Goal: Information Seeking & Learning: Find specific fact

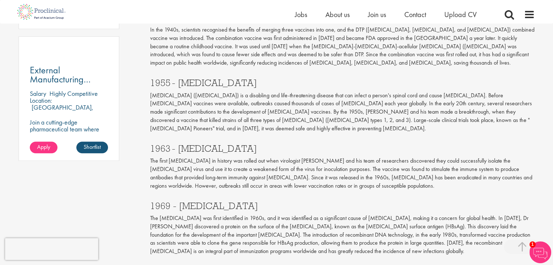
scroll to position [545, 0]
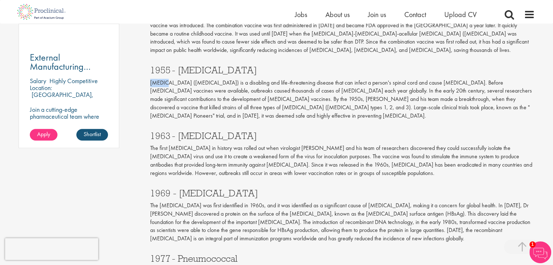
drag, startPoint x: 150, startPoint y: 66, endPoint x: 162, endPoint y: 66, distance: 12.4
click at [162, 79] on p "[MEDICAL_DATA] ([MEDICAL_DATA]) is a disabling and life-threatening disease tha…" at bounding box center [342, 99] width 384 height 41
copy p "[MEDICAL_DATA]"
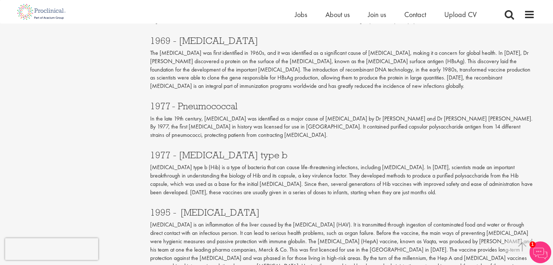
scroll to position [690, 0]
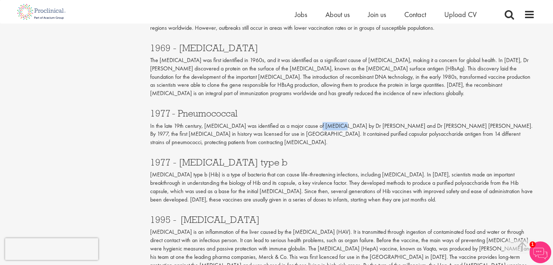
drag, startPoint x: 316, startPoint y: 102, endPoint x: 342, endPoint y: 102, distance: 26.2
click at [342, 122] on p "In the late 19th century, [MEDICAL_DATA] was identified as a major cause of [ME…" at bounding box center [342, 134] width 384 height 25
copy p "[MEDICAL_DATA]"
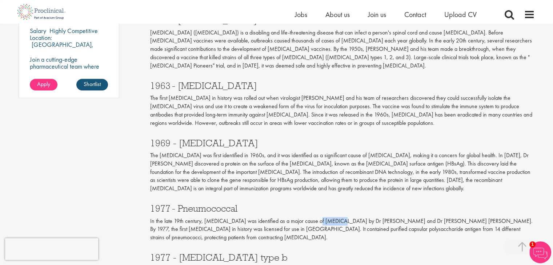
scroll to position [581, 0]
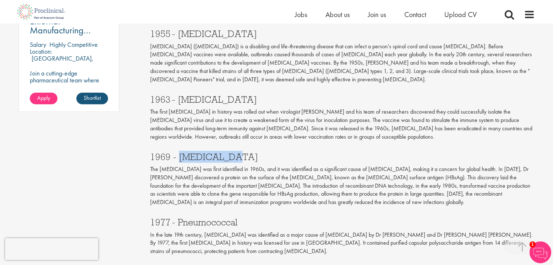
drag, startPoint x: 223, startPoint y: 133, endPoint x: 179, endPoint y: 133, distance: 44.7
click at [179, 152] on h3 "1969 - [MEDICAL_DATA]" at bounding box center [342, 156] width 384 height 9
copy h3 "[MEDICAL_DATA]"
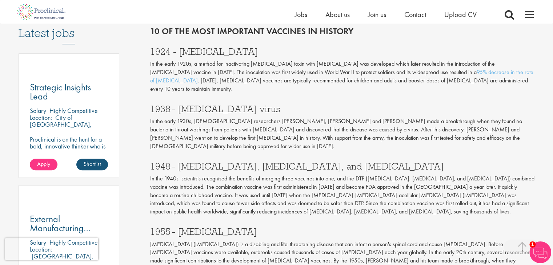
scroll to position [400, 0]
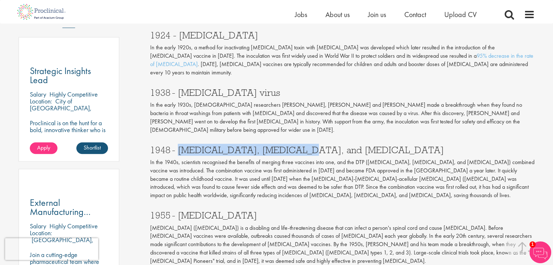
drag, startPoint x: 296, startPoint y: 134, endPoint x: 180, endPoint y: 135, distance: 116.3
click at [180, 145] on h3 "1948 - [MEDICAL_DATA], [MEDICAL_DATA], and [MEDICAL_DATA]" at bounding box center [342, 149] width 384 height 9
copy h3 "[MEDICAL_DATA], [MEDICAL_DATA]"
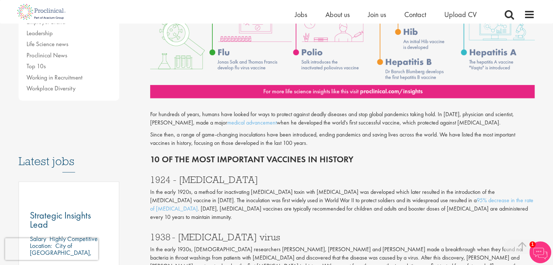
scroll to position [254, 0]
